Goal: Task Accomplishment & Management: Manage account settings

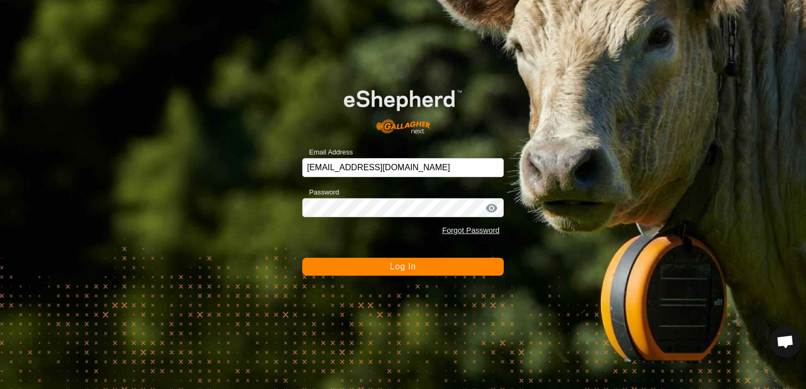
drag, startPoint x: 0, startPoint y: 0, endPoint x: 411, endPoint y: 270, distance: 491.7
click at [411, 270] on span "Log In" at bounding box center [403, 266] width 26 height 9
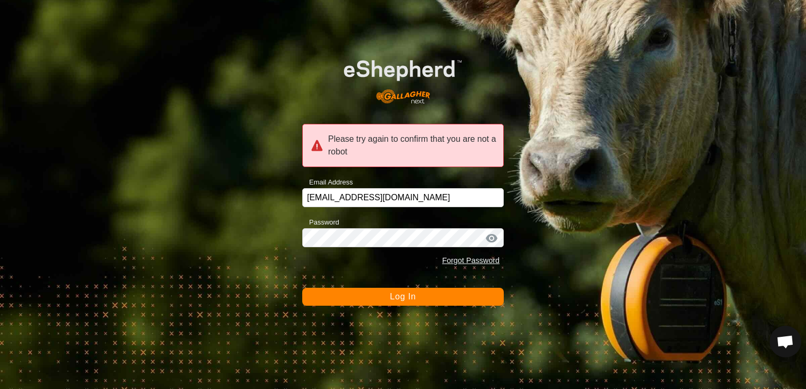
click at [421, 297] on button "Log In" at bounding box center [403, 297] width 202 height 18
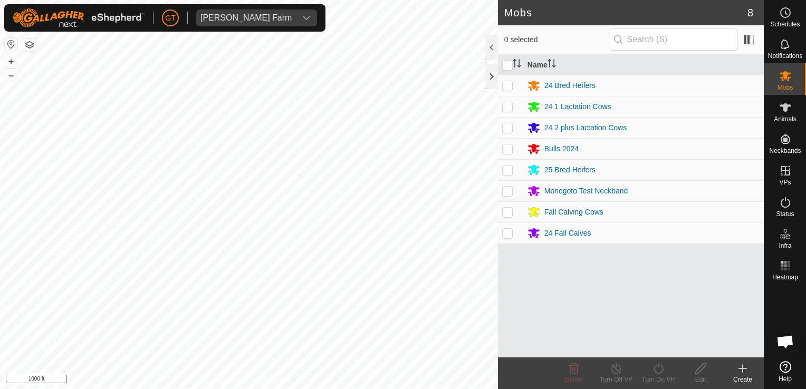
click at [515, 375] on div "Mobs 8 0 selected Name 24 Bred Heifers 24 1 Lactation Cows 24 2 plus Lactation …" at bounding box center [382, 194] width 764 height 389
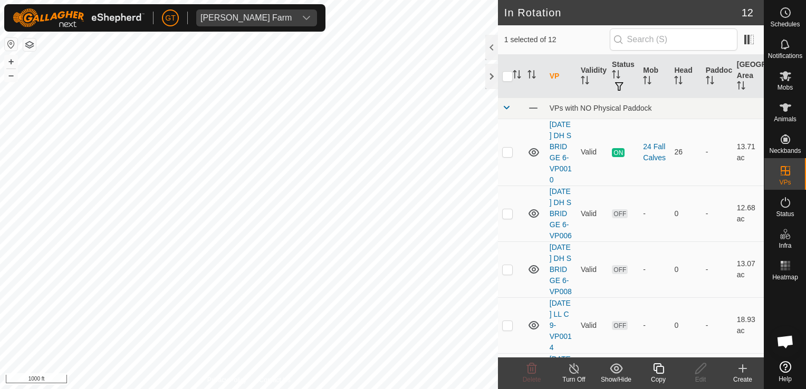
click at [661, 373] on icon at bounding box center [658, 369] width 13 height 13
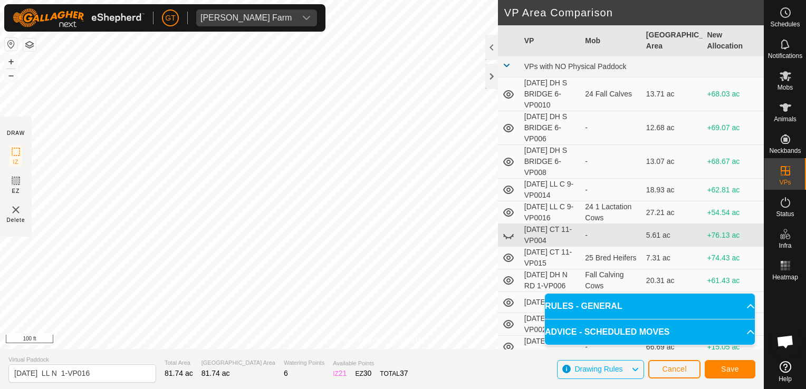
click at [184, 389] on html "[PERSON_NAME] Farm Schedules Notifications Mobs Animals Neckbands VPs Status In…" at bounding box center [403, 194] width 806 height 389
click at [84, 7] on div "[PERSON_NAME] Farm Schedules Notifications Mobs Animals Neckbands VPs Status In…" at bounding box center [403, 194] width 806 height 389
click at [68, 0] on html "[PERSON_NAME] Farm Schedules Notifications Mobs Animals Neckbands VPs Status In…" at bounding box center [403, 194] width 806 height 389
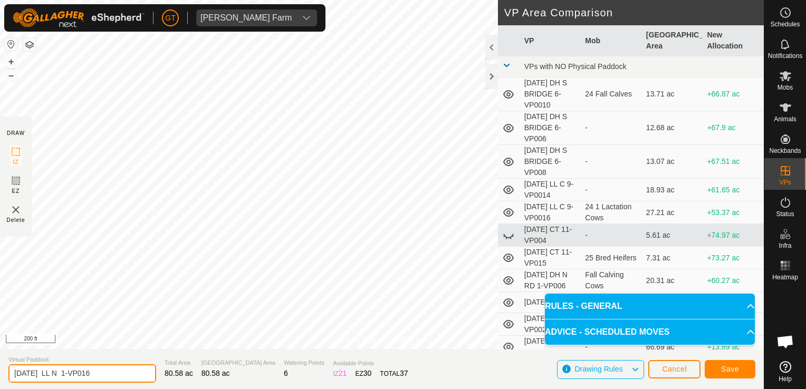
click at [118, 373] on input "[DATE] LL N 1-VP016" at bounding box center [82, 374] width 148 height 18
type input "[DATE] LL N 1-VP017"
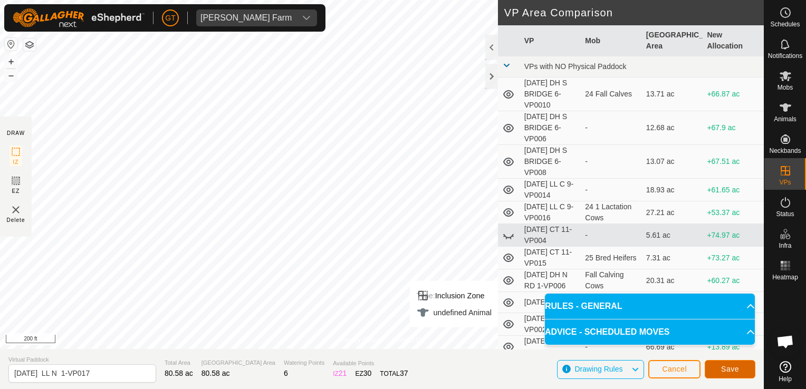
click at [719, 370] on button "Save" at bounding box center [730, 369] width 51 height 18
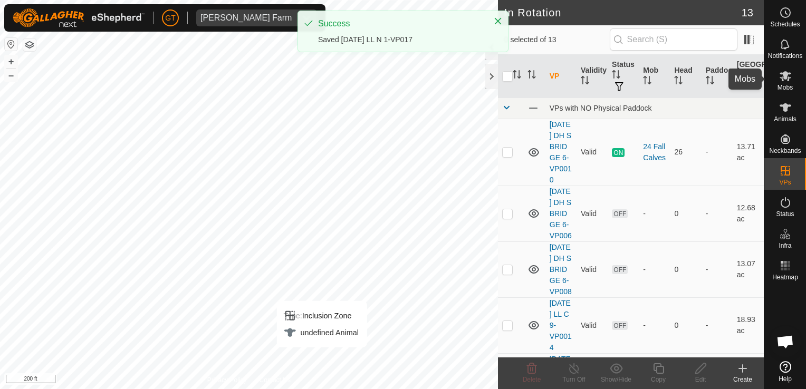
click at [787, 80] on icon at bounding box center [786, 76] width 12 height 10
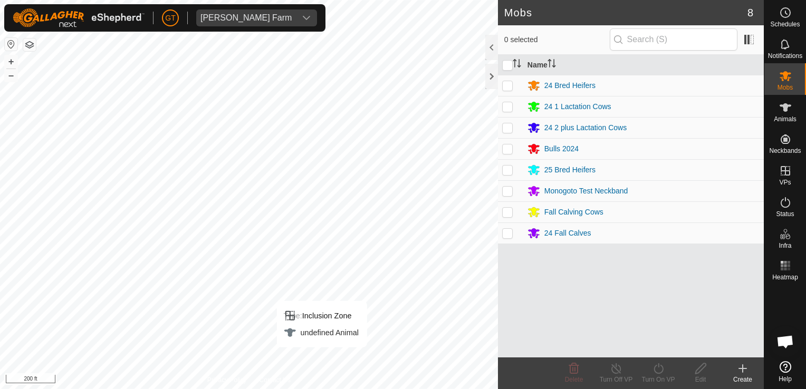
click at [509, 129] on p-checkbox at bounding box center [507, 127] width 11 height 8
checkbox input "true"
click at [663, 370] on icon at bounding box center [658, 369] width 9 height 11
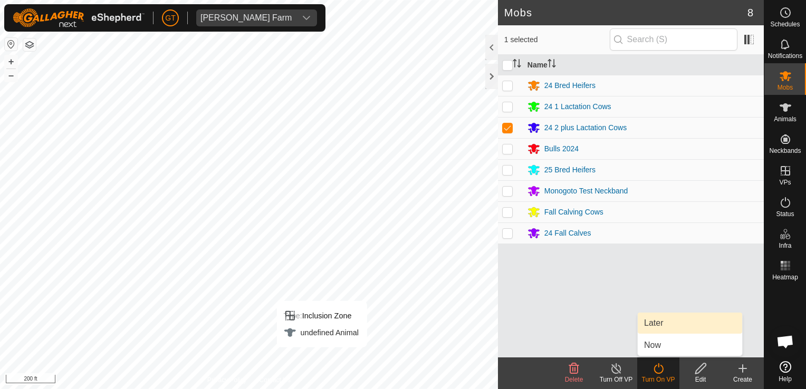
click at [690, 321] on link "Later" at bounding box center [690, 323] width 104 height 21
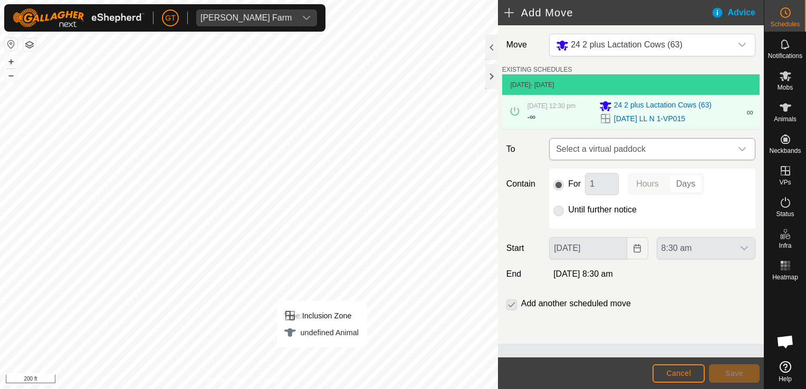
click at [746, 151] on icon "dropdown trigger" at bounding box center [742, 149] width 8 height 8
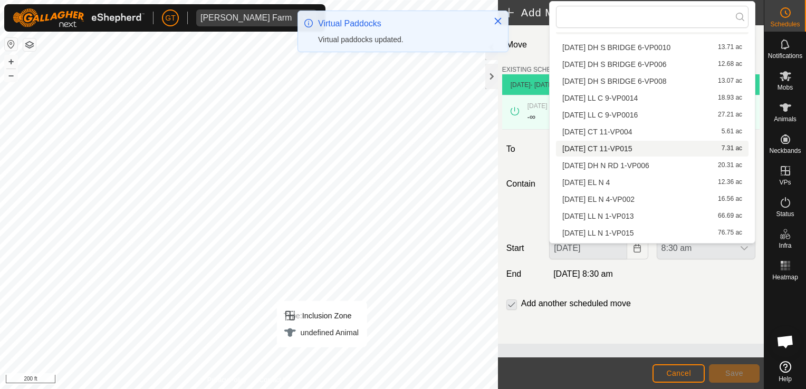
scroll to position [32, 0]
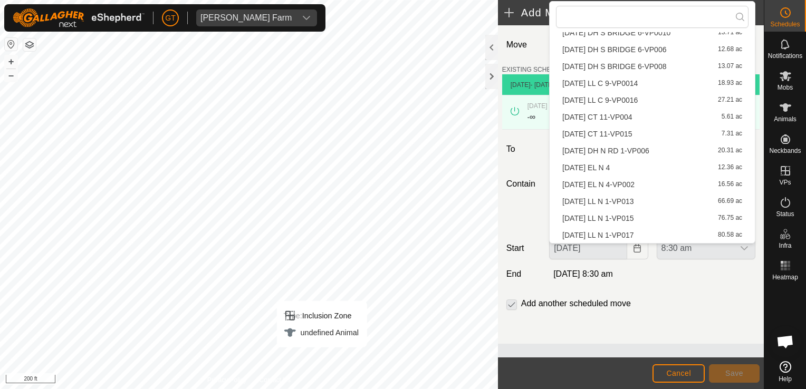
click at [650, 235] on li "[DATE] LL N 1-VP017 80.58 ac" at bounding box center [652, 235] width 193 height 16
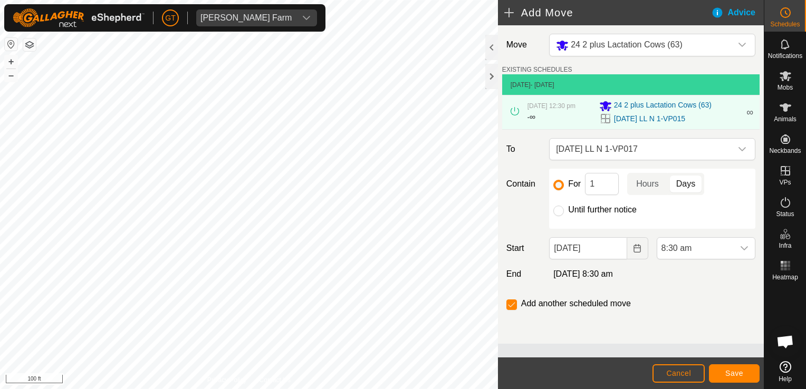
click at [312, 0] on html "[PERSON_NAME] Farm Schedules Notifications Mobs Animals Neckbands VPs Status In…" at bounding box center [403, 194] width 806 height 389
click at [729, 375] on span "Save" at bounding box center [735, 373] width 18 height 8
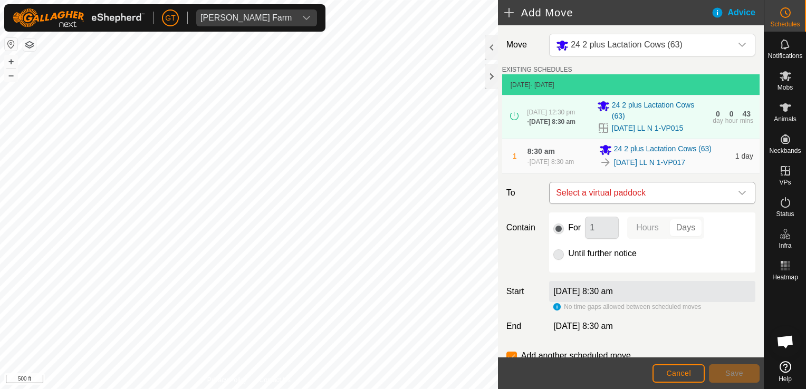
click at [738, 195] on icon "dropdown trigger" at bounding box center [742, 193] width 8 height 8
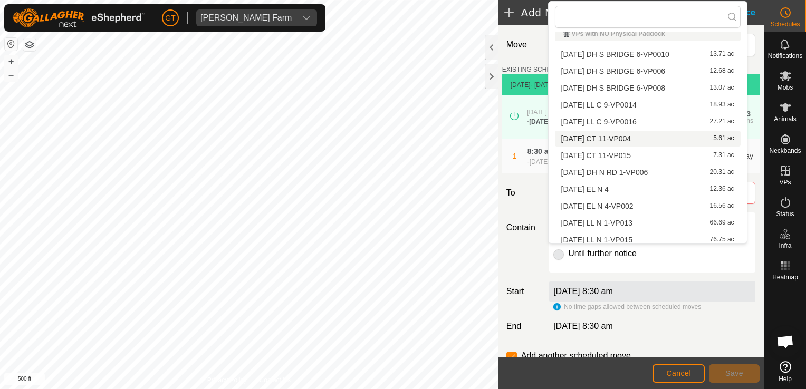
scroll to position [15, 0]
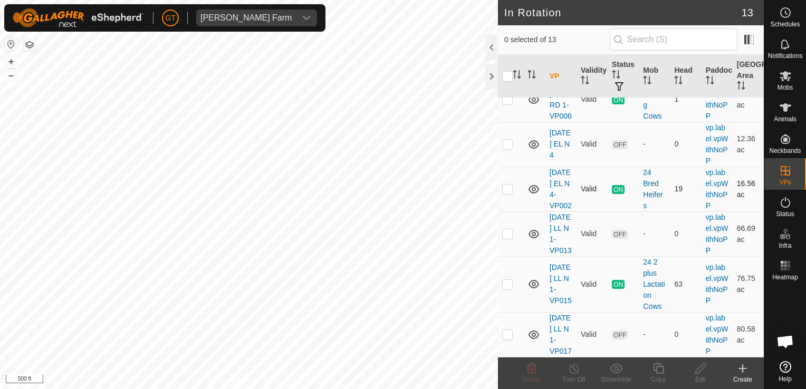
scroll to position [619, 0]
checkbox input "true"
click at [782, 81] on icon at bounding box center [786, 76] width 12 height 10
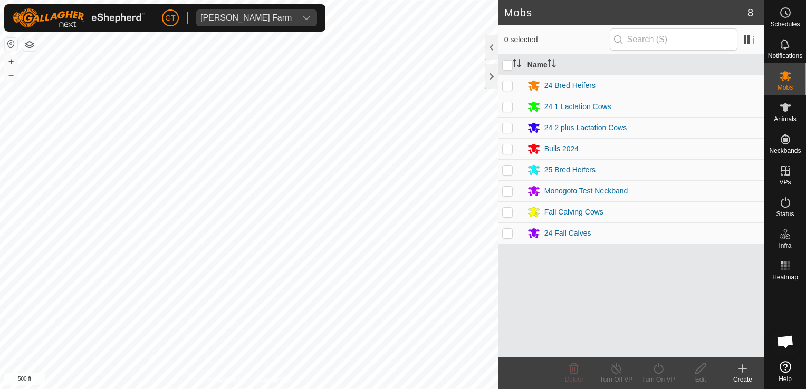
click at [509, 130] on p-checkbox at bounding box center [507, 127] width 11 height 8
checkbox input "true"
click at [659, 368] on icon at bounding box center [658, 369] width 13 height 13
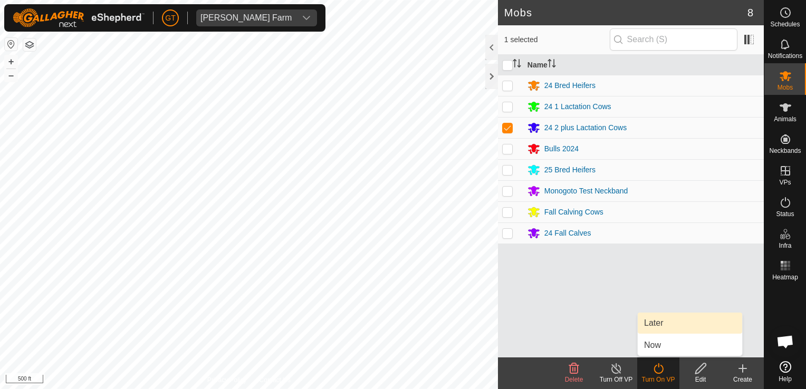
click at [662, 317] on link "Later" at bounding box center [690, 323] width 104 height 21
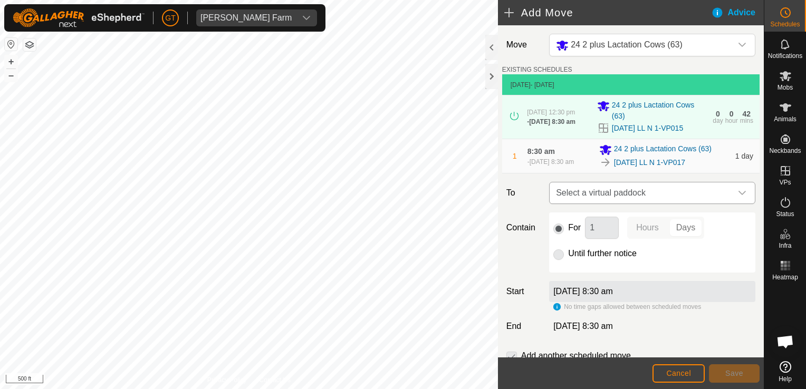
click at [735, 191] on div "dropdown trigger" at bounding box center [742, 193] width 21 height 21
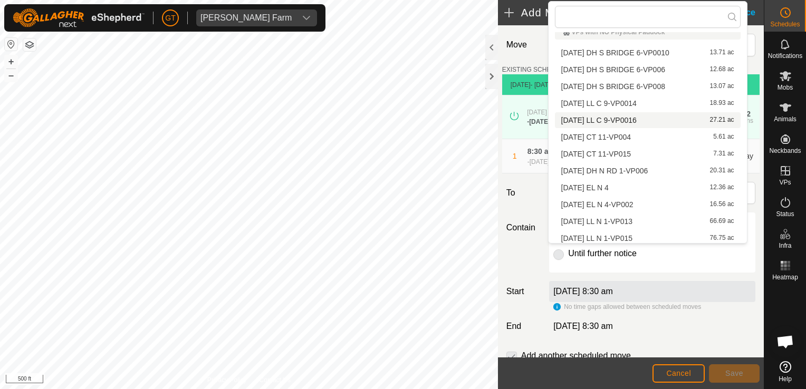
scroll to position [15, 0]
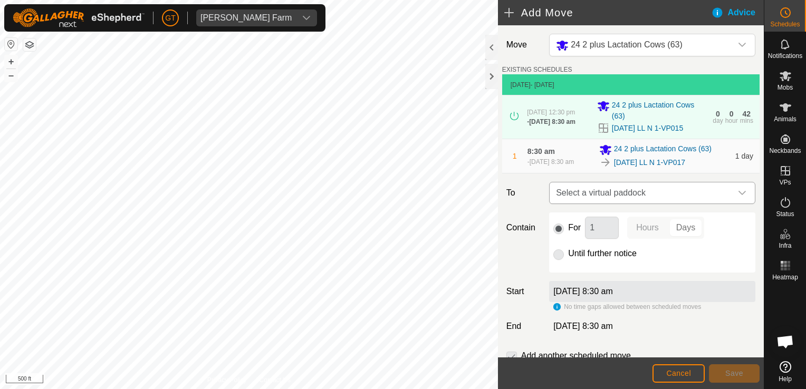
click at [738, 196] on icon "dropdown trigger" at bounding box center [742, 193] width 8 height 8
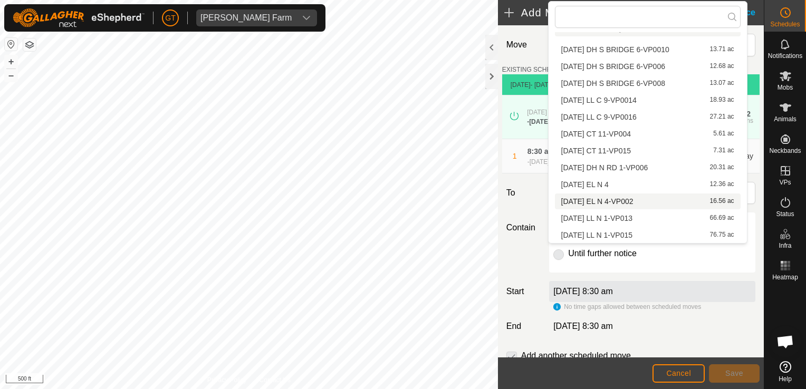
scroll to position [0, 0]
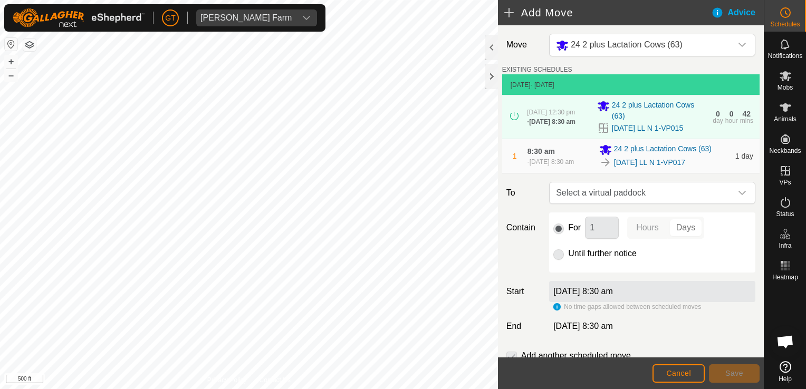
click at [533, 161] on span "[DATE] 8:30 am" at bounding box center [552, 161] width 44 height 7
click at [606, 159] on img at bounding box center [606, 162] width 13 height 13
click at [707, 161] on div "[DATE] LL N 1-VP017" at bounding box center [665, 162] width 130 height 13
click at [551, 259] on div "For 1 Hours Days Until further notice" at bounding box center [652, 243] width 206 height 60
click at [740, 193] on div "dropdown trigger" at bounding box center [742, 193] width 21 height 21
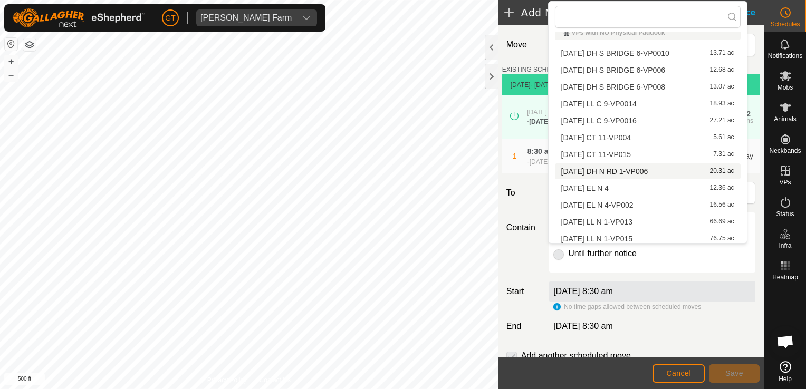
scroll to position [15, 0]
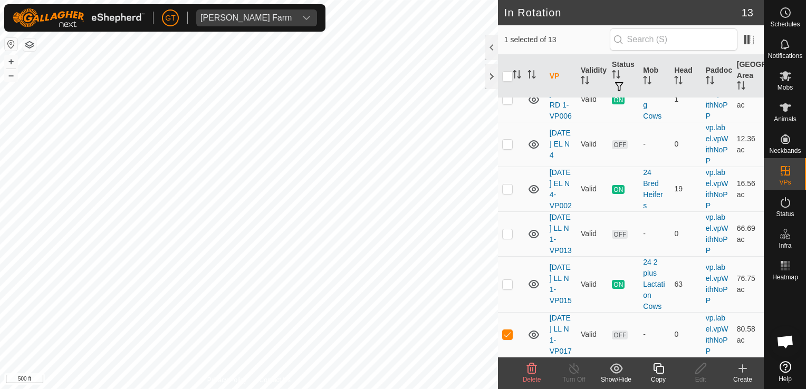
scroll to position [619, 0]
click at [532, 367] on icon at bounding box center [532, 369] width 13 height 13
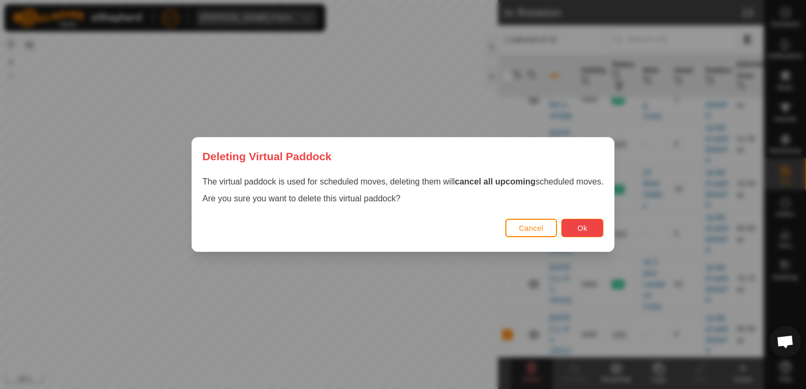
click at [593, 226] on button "Ok" at bounding box center [583, 228] width 42 height 18
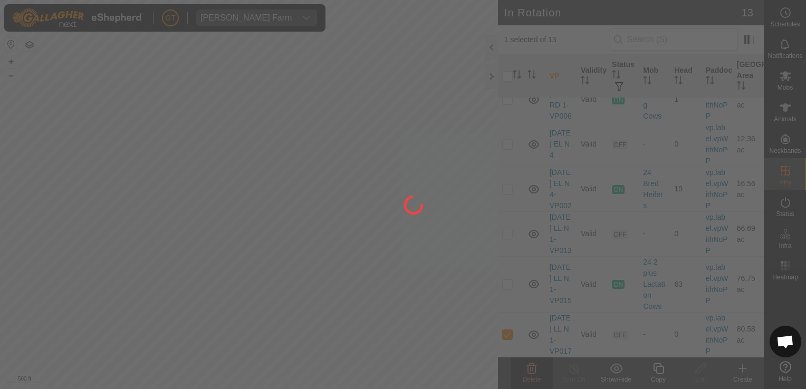
checkbox input "false"
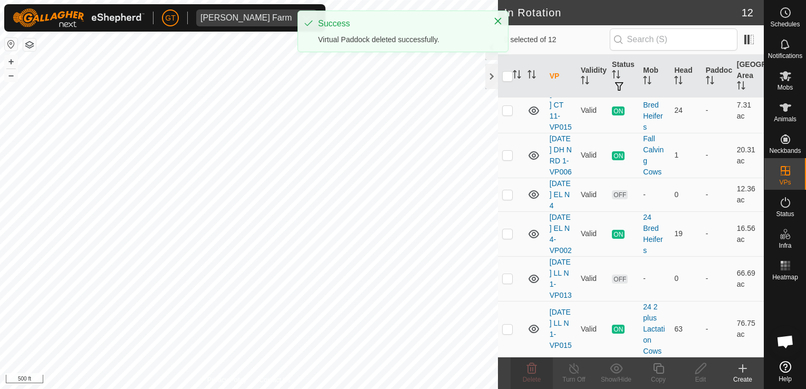
scroll to position [0, 0]
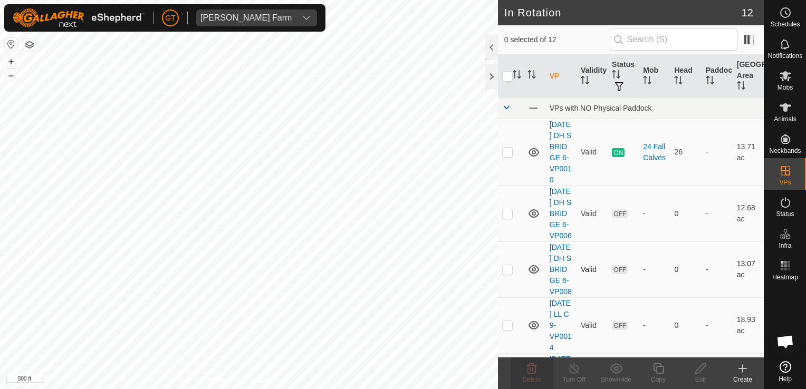
checkbox input "true"
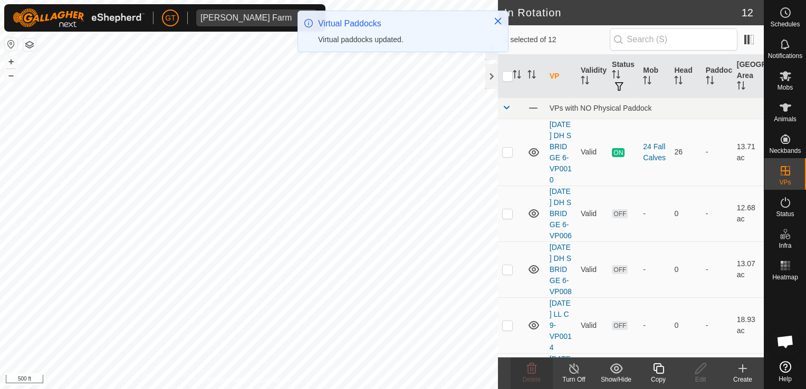
click at [661, 369] on icon at bounding box center [658, 369] width 13 height 13
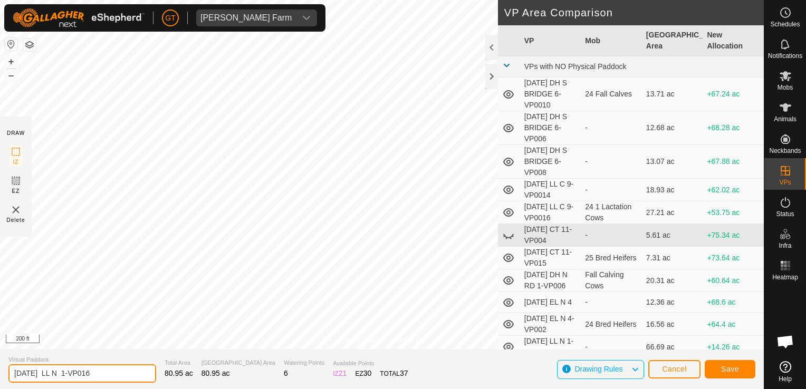
click at [122, 375] on input "[DATE] LL N 1-VP016" at bounding box center [82, 374] width 148 height 18
type input "[DATE] LL N 1-VP018"
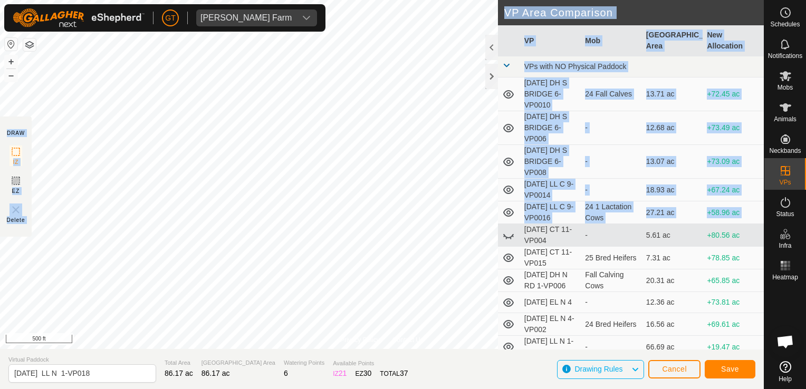
click at [425, 267] on div "Privacy Policy Contact Us Type: Inclusion Zone undefined Animal + – ⇧ i 500 ft …" at bounding box center [382, 194] width 764 height 389
copy div "DRAW IZ EZ Delete VP Area Comparison VP Mob Grazing Area New Allocation VPs wit…"
click at [745, 371] on button "Save" at bounding box center [730, 369] width 51 height 18
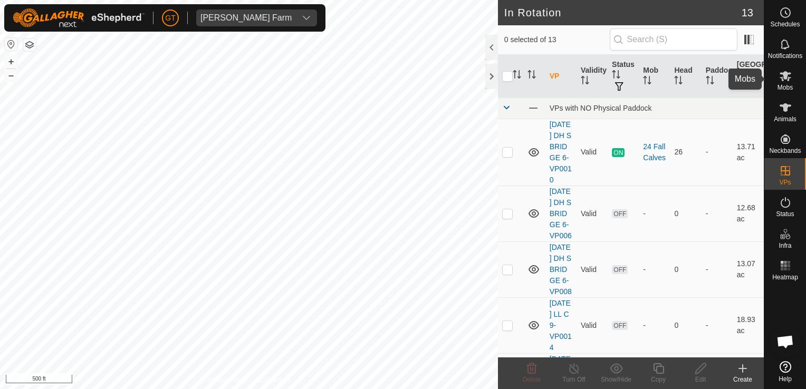
click at [788, 71] on icon at bounding box center [785, 76] width 13 height 13
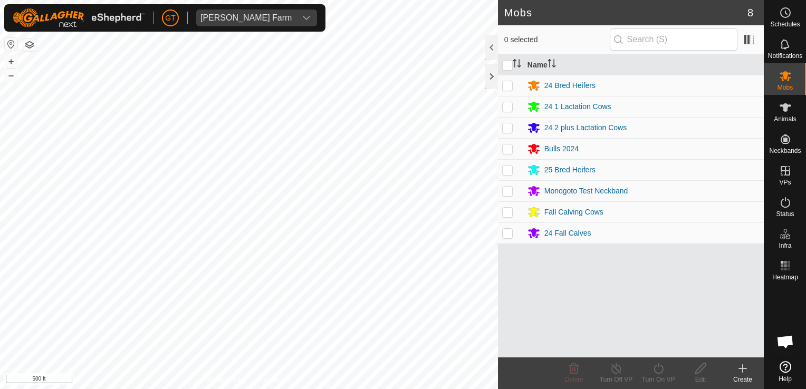
click at [507, 130] on p-checkbox at bounding box center [507, 127] width 11 height 8
checkbox input "true"
click at [658, 370] on icon at bounding box center [658, 369] width 13 height 13
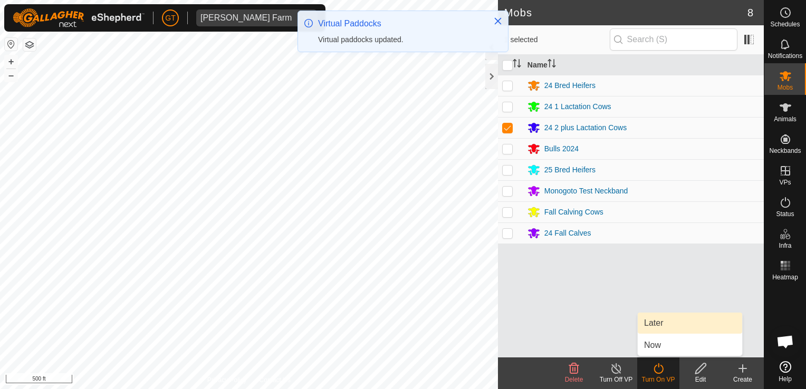
click at [673, 314] on link "Later" at bounding box center [690, 323] width 104 height 21
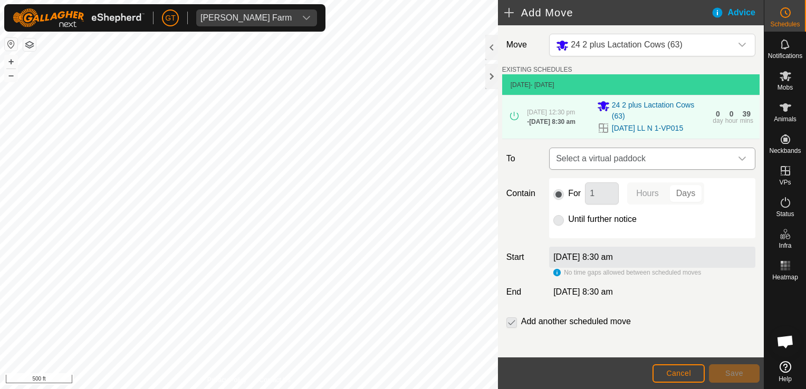
click at [738, 163] on icon "dropdown trigger" at bounding box center [742, 159] width 8 height 8
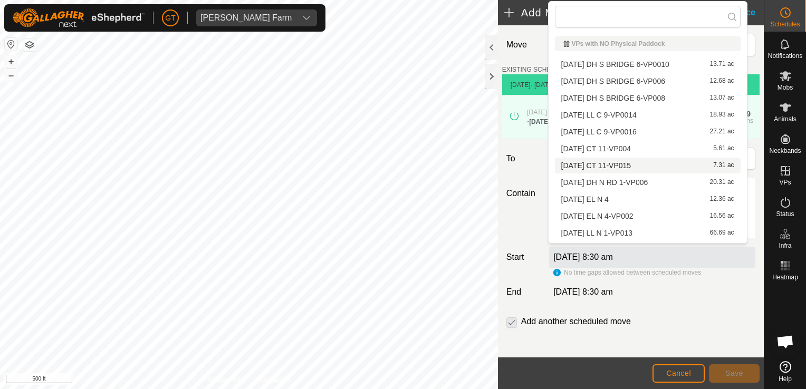
scroll to position [15, 0]
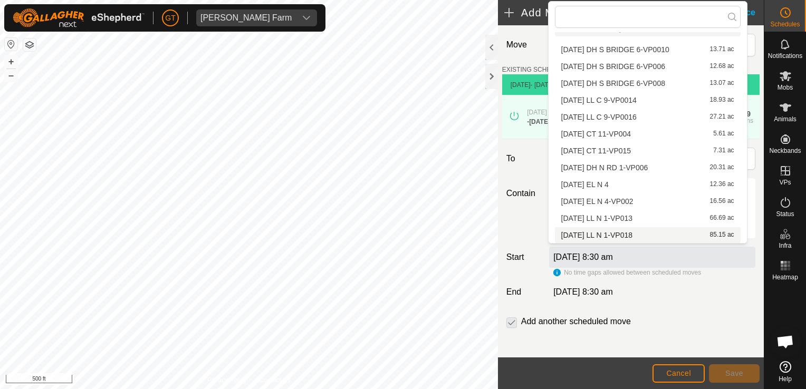
click at [655, 235] on li "[DATE] LL N 1-VP018 85.15 ac" at bounding box center [648, 235] width 186 height 16
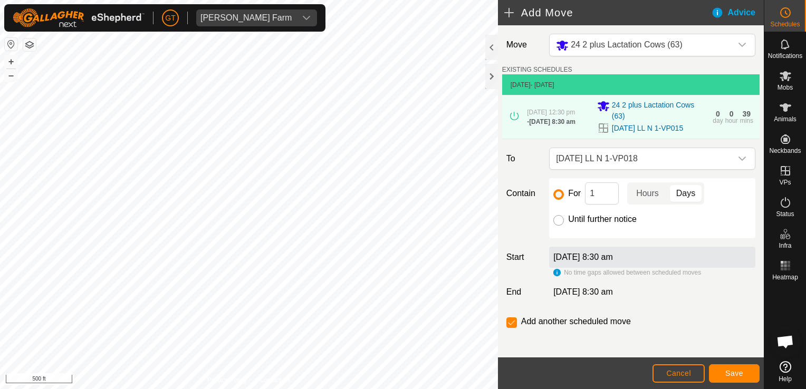
click at [557, 222] on input "Until further notice" at bounding box center [559, 220] width 11 height 11
radio input "true"
checkbox input "false"
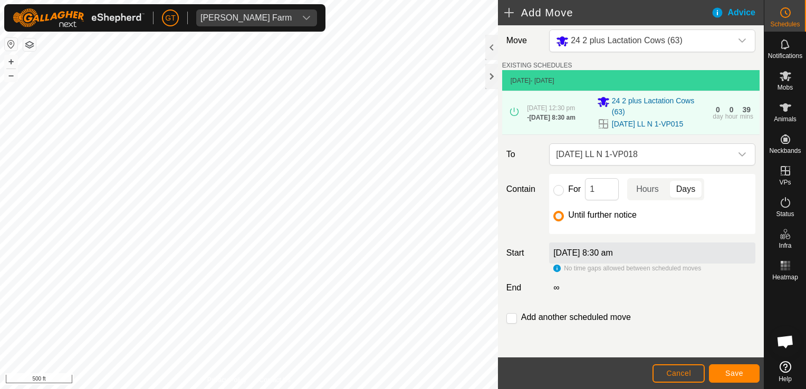
click at [687, 251] on div "[DATE] 8:30 am" at bounding box center [652, 253] width 206 height 21
click at [590, 253] on label "[DATE] 8:30 am" at bounding box center [584, 253] width 60 height 9
click at [679, 249] on div "[DATE] 8:30 am" at bounding box center [652, 253] width 206 height 21
click at [743, 109] on div "39" at bounding box center [747, 109] width 8 height 7
click at [688, 115] on span "24 2 plus Lactation Cows (63)" at bounding box center [659, 107] width 94 height 22
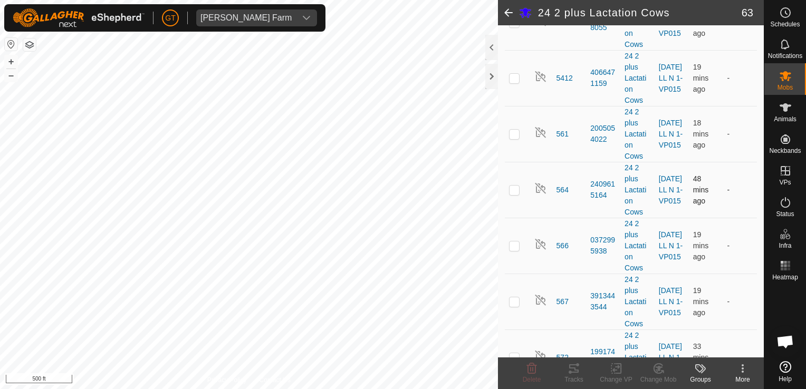
scroll to position [739, 0]
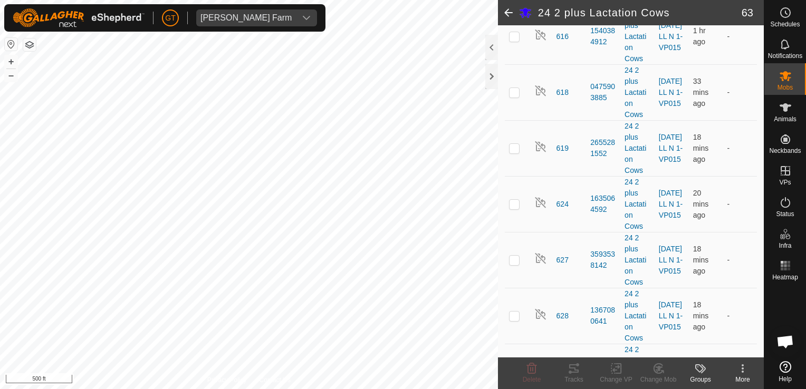
drag, startPoint x: 732, startPoint y: 240, endPoint x: 808, endPoint y: 242, distance: 76.0
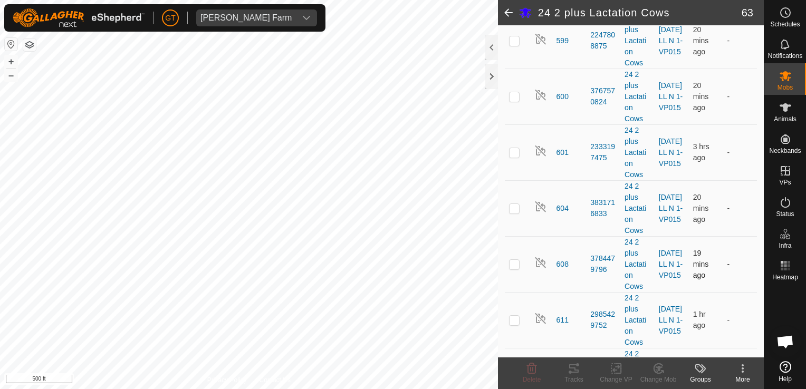
scroll to position [1425, 0]
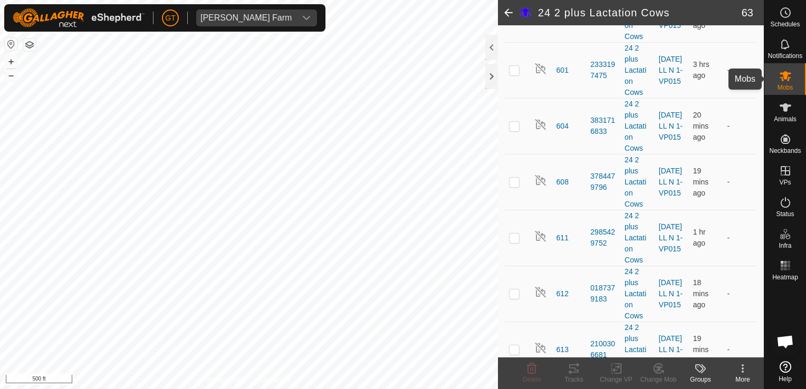
click at [789, 68] on es-mob-svg-icon at bounding box center [785, 76] width 19 height 17
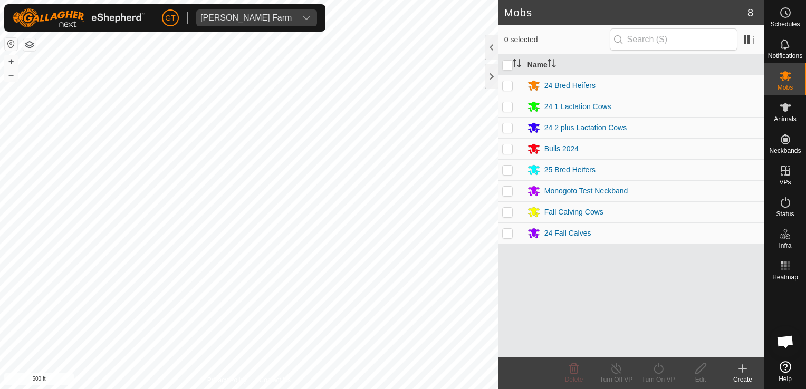
click at [507, 126] on p-checkbox at bounding box center [507, 127] width 11 height 8
checkbox input "true"
click at [661, 372] on icon at bounding box center [658, 369] width 13 height 13
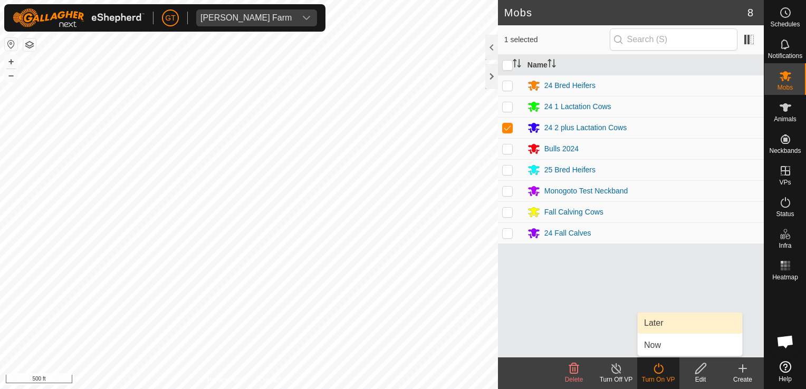
click at [680, 325] on link "Later" at bounding box center [690, 323] width 104 height 21
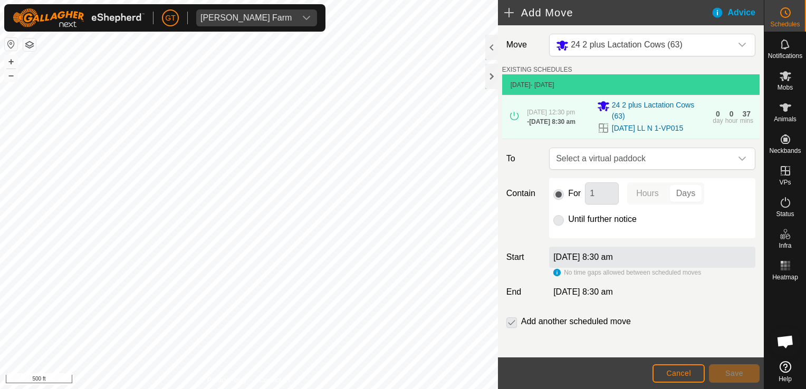
click at [738, 86] on td "[DATE] - [DATE]" at bounding box center [631, 84] width 258 height 21
click at [688, 375] on span "Cancel" at bounding box center [679, 373] width 25 height 8
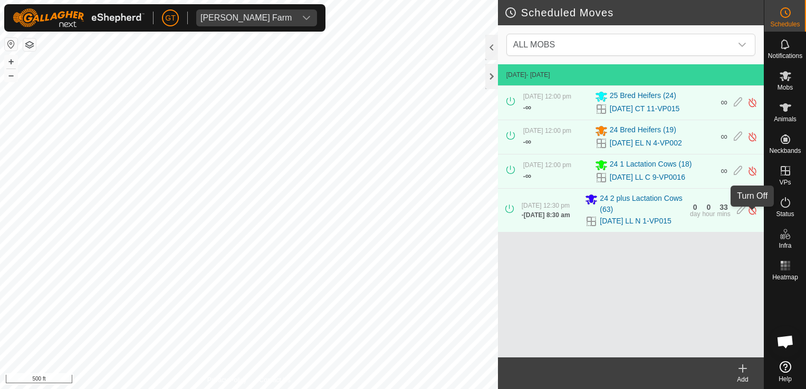
click at [756, 211] on img at bounding box center [753, 210] width 10 height 11
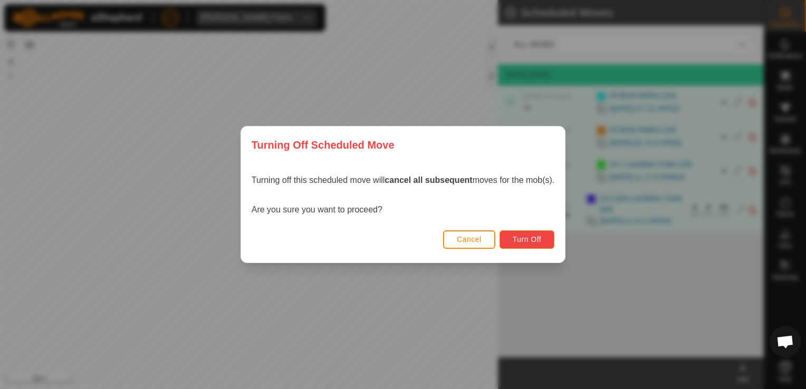
click at [539, 242] on span "Turn Off" at bounding box center [527, 239] width 29 height 8
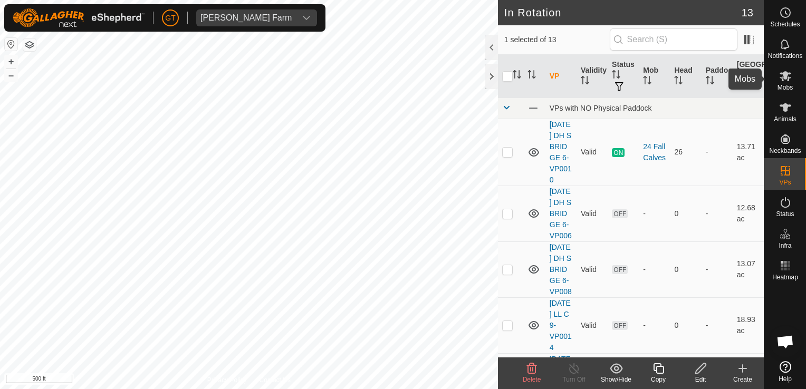
click at [785, 74] on icon at bounding box center [786, 76] width 12 height 10
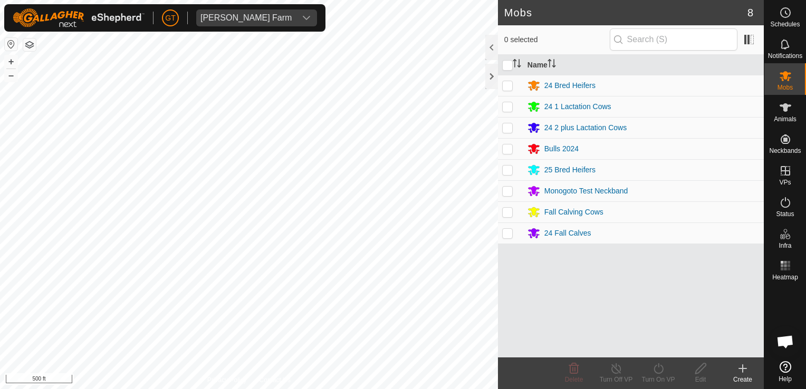
click at [511, 129] on p-checkbox at bounding box center [507, 127] width 11 height 8
checkbox input "true"
click at [657, 367] on icon at bounding box center [658, 369] width 13 height 13
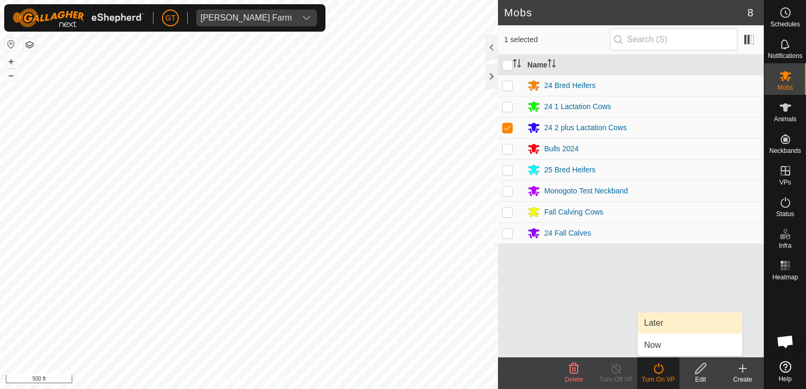
click at [676, 321] on link "Later" at bounding box center [690, 323] width 104 height 21
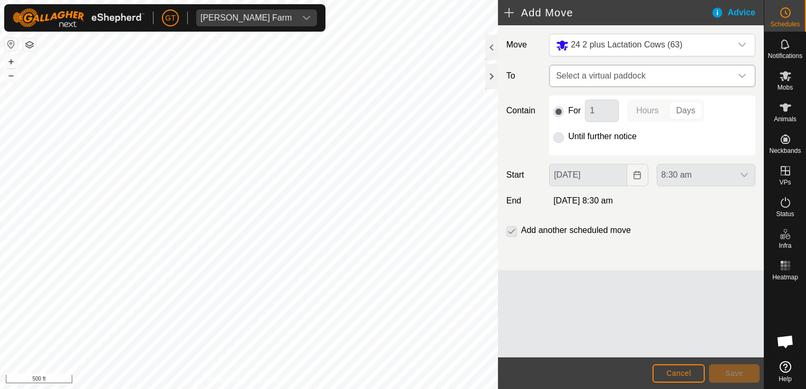
click at [748, 73] on div "dropdown trigger" at bounding box center [742, 75] width 21 height 21
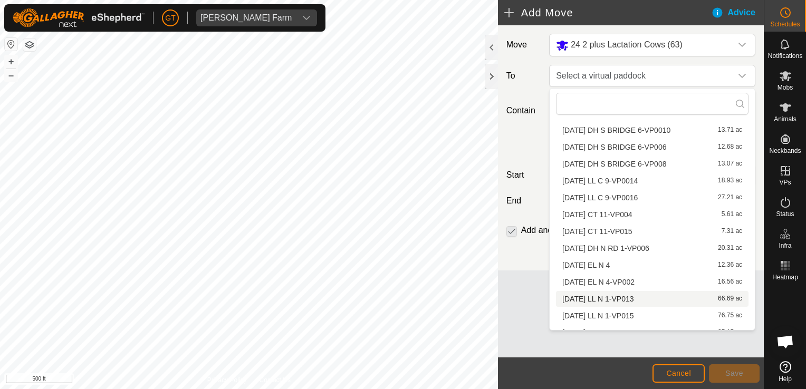
scroll to position [32, 0]
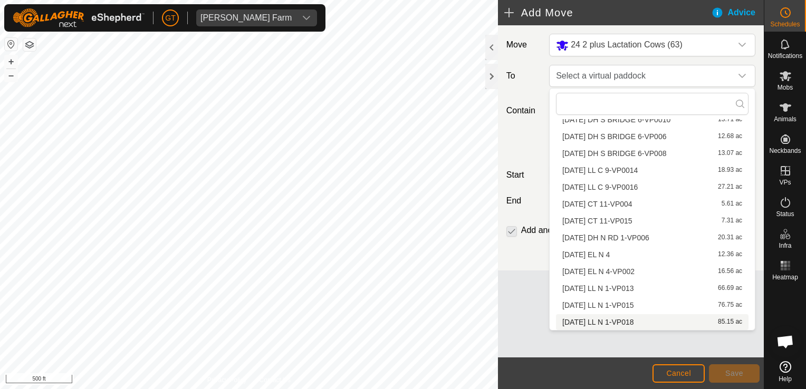
click at [665, 323] on li "[DATE] LL N 1-VP018 85.15 ac" at bounding box center [652, 323] width 193 height 16
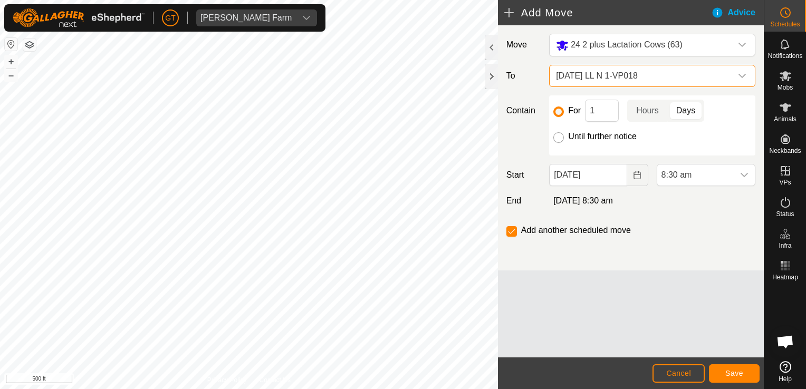
click at [558, 134] on input "Until further notice" at bounding box center [559, 137] width 11 height 11
radio input "true"
checkbox input "false"
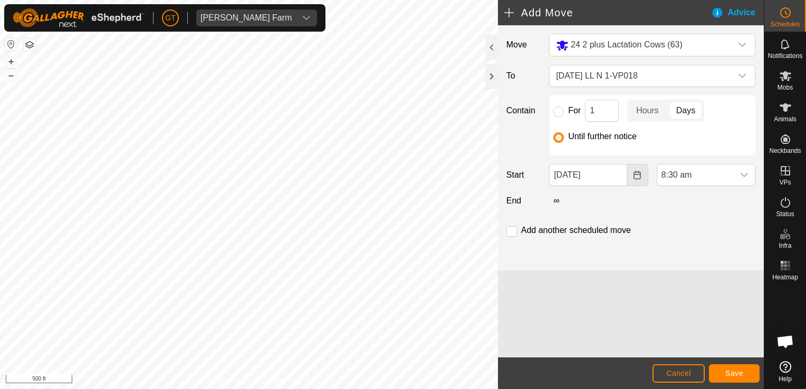
click at [640, 175] on icon "Choose Date" at bounding box center [637, 175] width 8 height 8
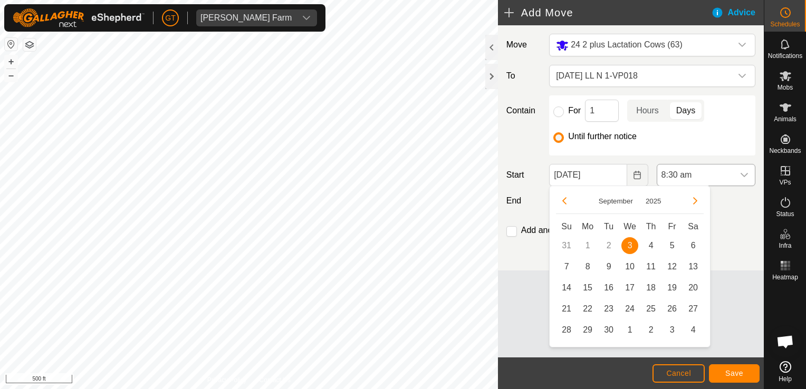
click at [745, 175] on icon "dropdown trigger" at bounding box center [744, 175] width 7 height 4
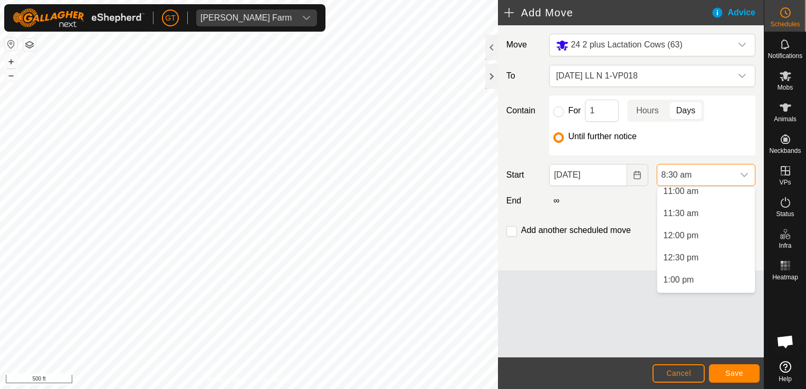
scroll to position [503, 0]
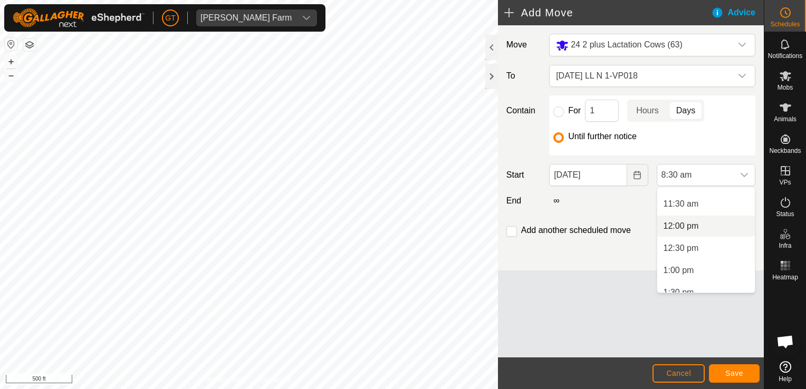
click at [692, 227] on li "12:00 pm" at bounding box center [707, 226] width 98 height 21
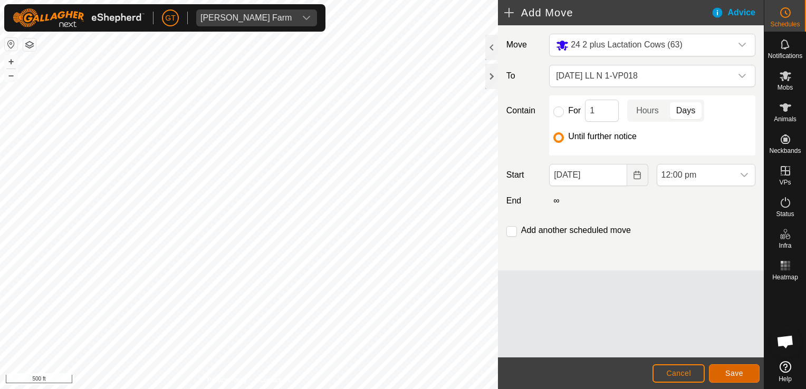
click at [726, 372] on span "Save" at bounding box center [735, 373] width 18 height 8
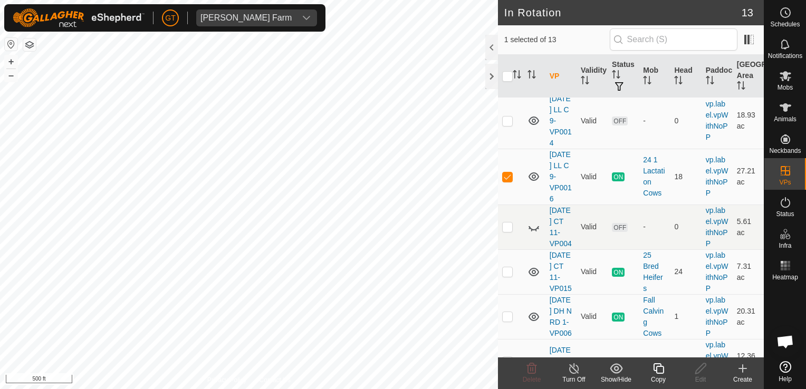
scroll to position [211, 0]
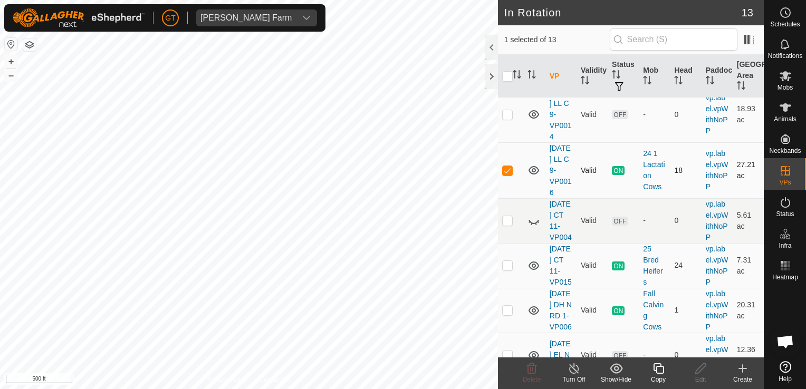
click at [505, 175] on p-checkbox at bounding box center [507, 170] width 11 height 8
checkbox input "false"
click at [374, 0] on html "[PERSON_NAME] Farm Schedules Notifications Mobs Animals Neckbands VPs Status In…" at bounding box center [403, 194] width 806 height 389
